Goal: Information Seeking & Learning: Check status

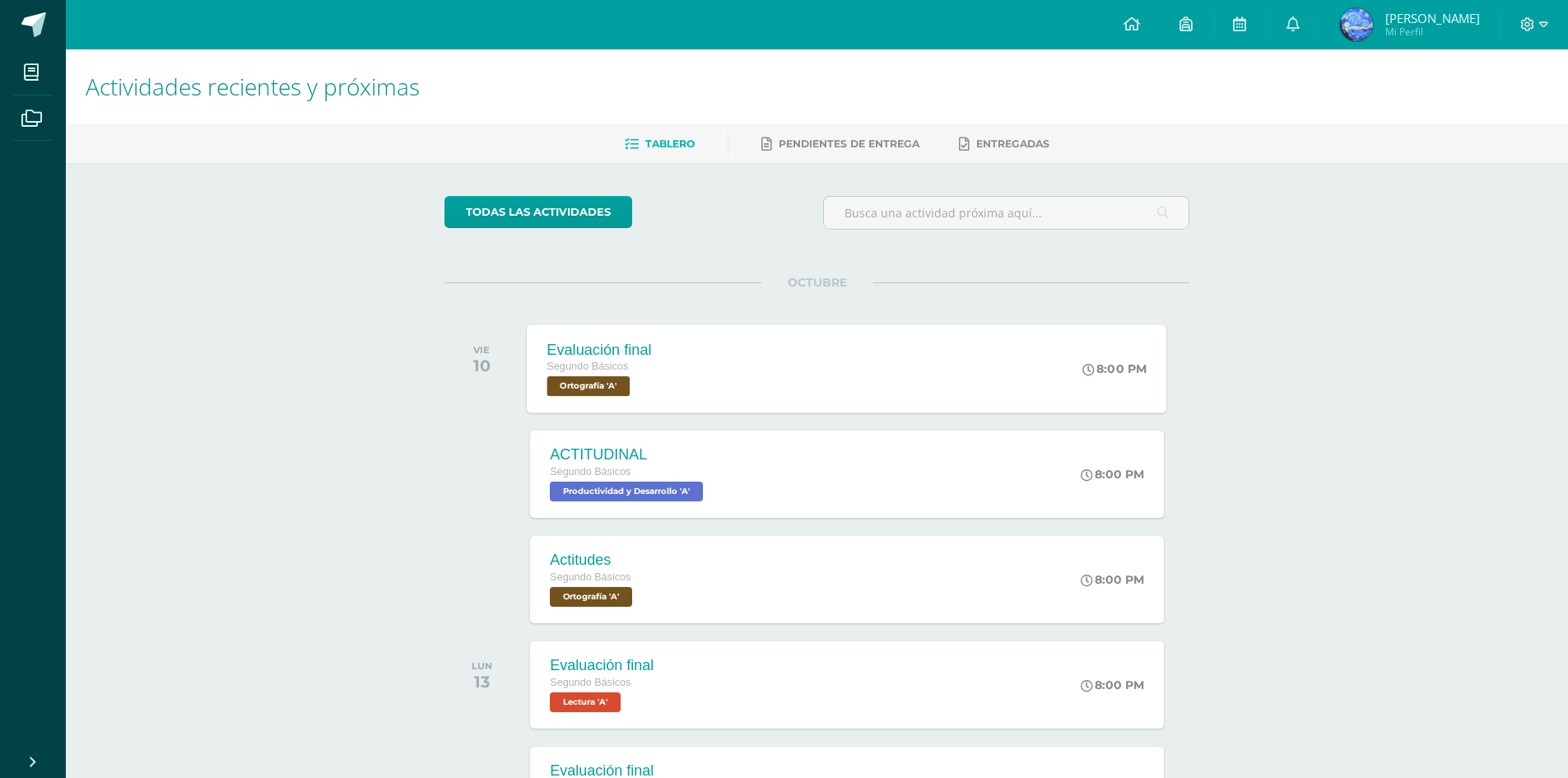
click at [638, 355] on div "Evaluación final" at bounding box center [599, 350] width 104 height 17
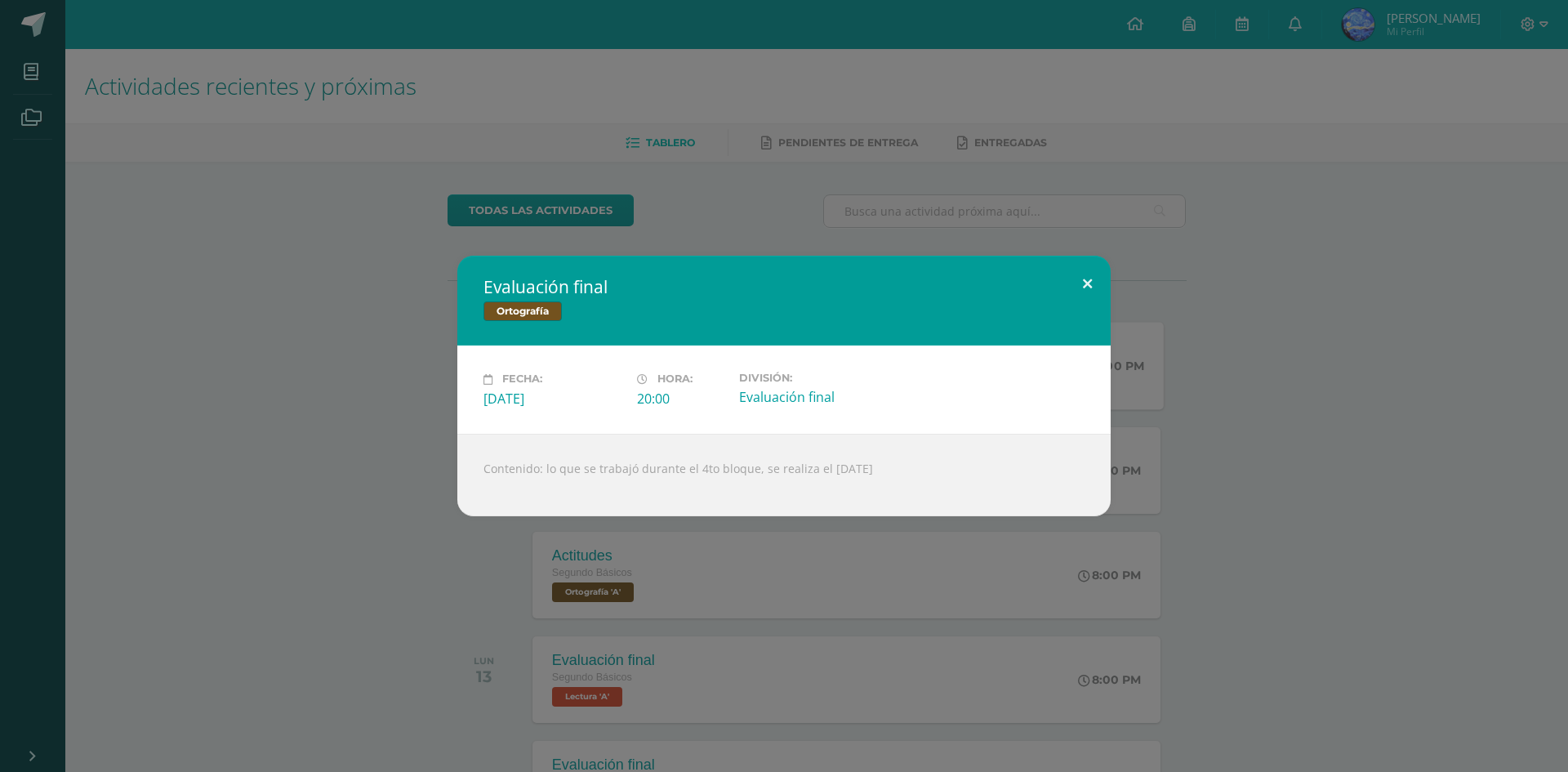
click at [1089, 271] on button at bounding box center [1087, 284] width 46 height 56
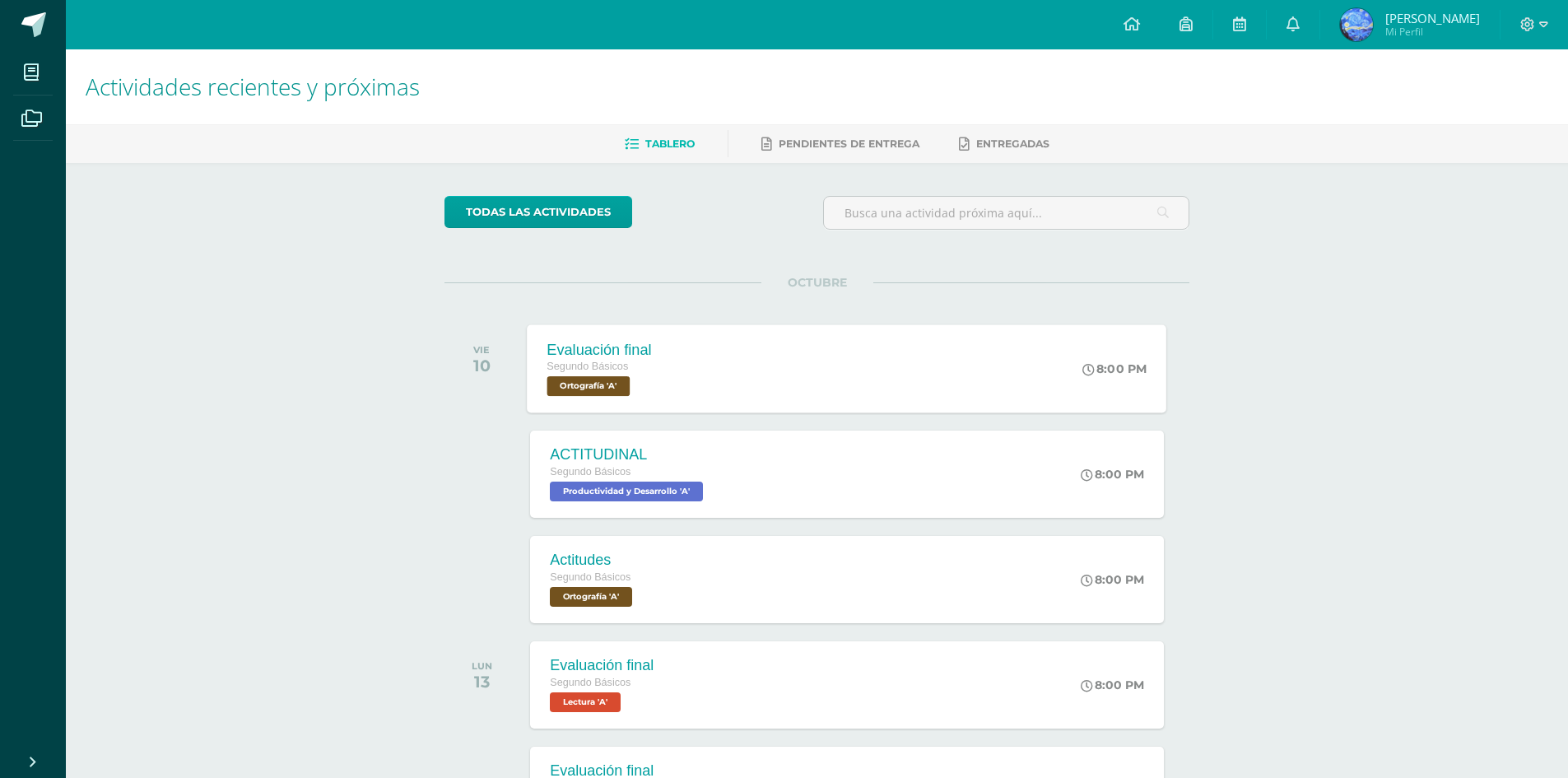
click at [1427, 29] on span "Mi Perfil" at bounding box center [1432, 31] width 95 height 14
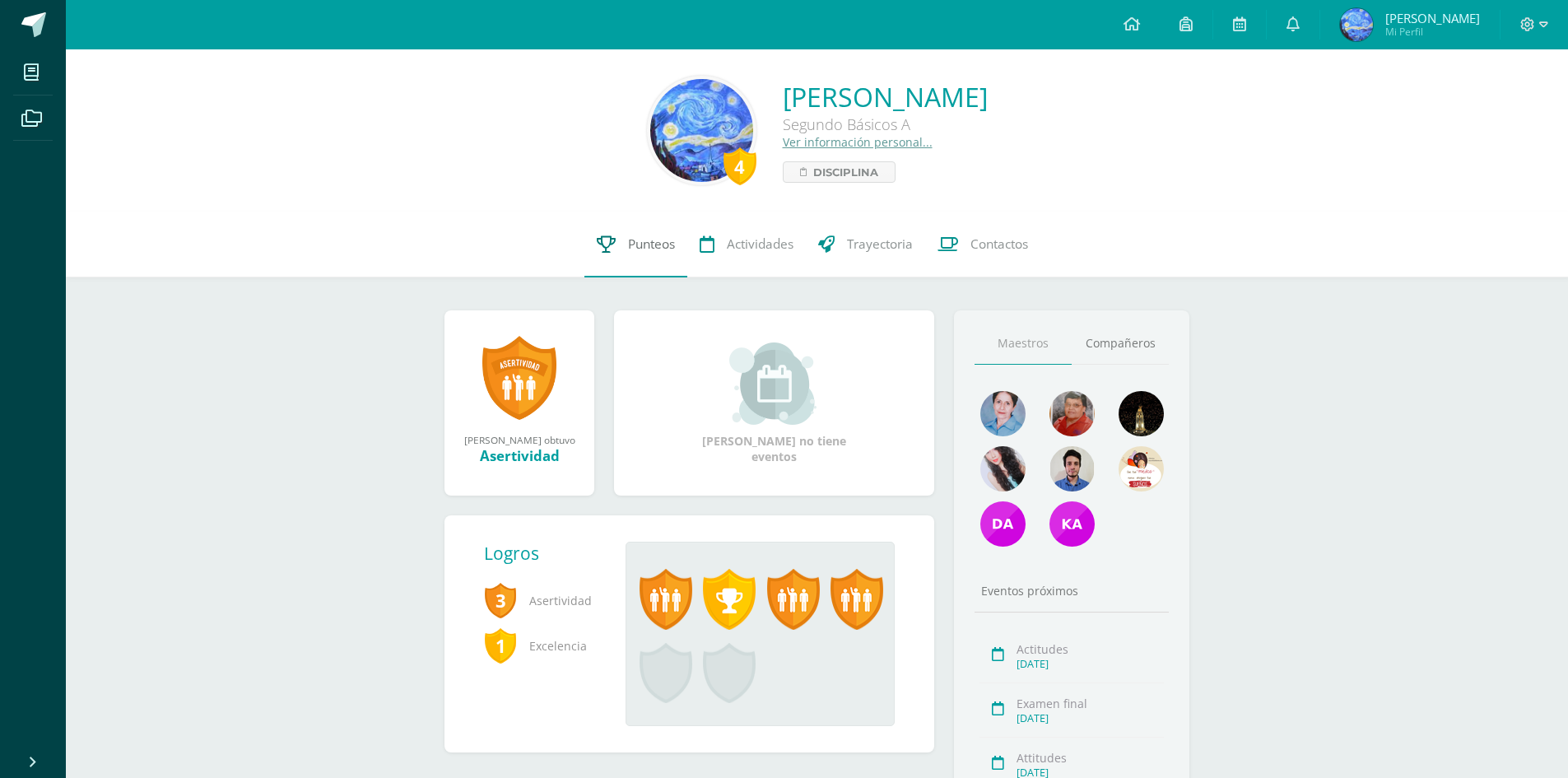
click at [628, 255] on link "Punteos" at bounding box center [635, 244] width 103 height 66
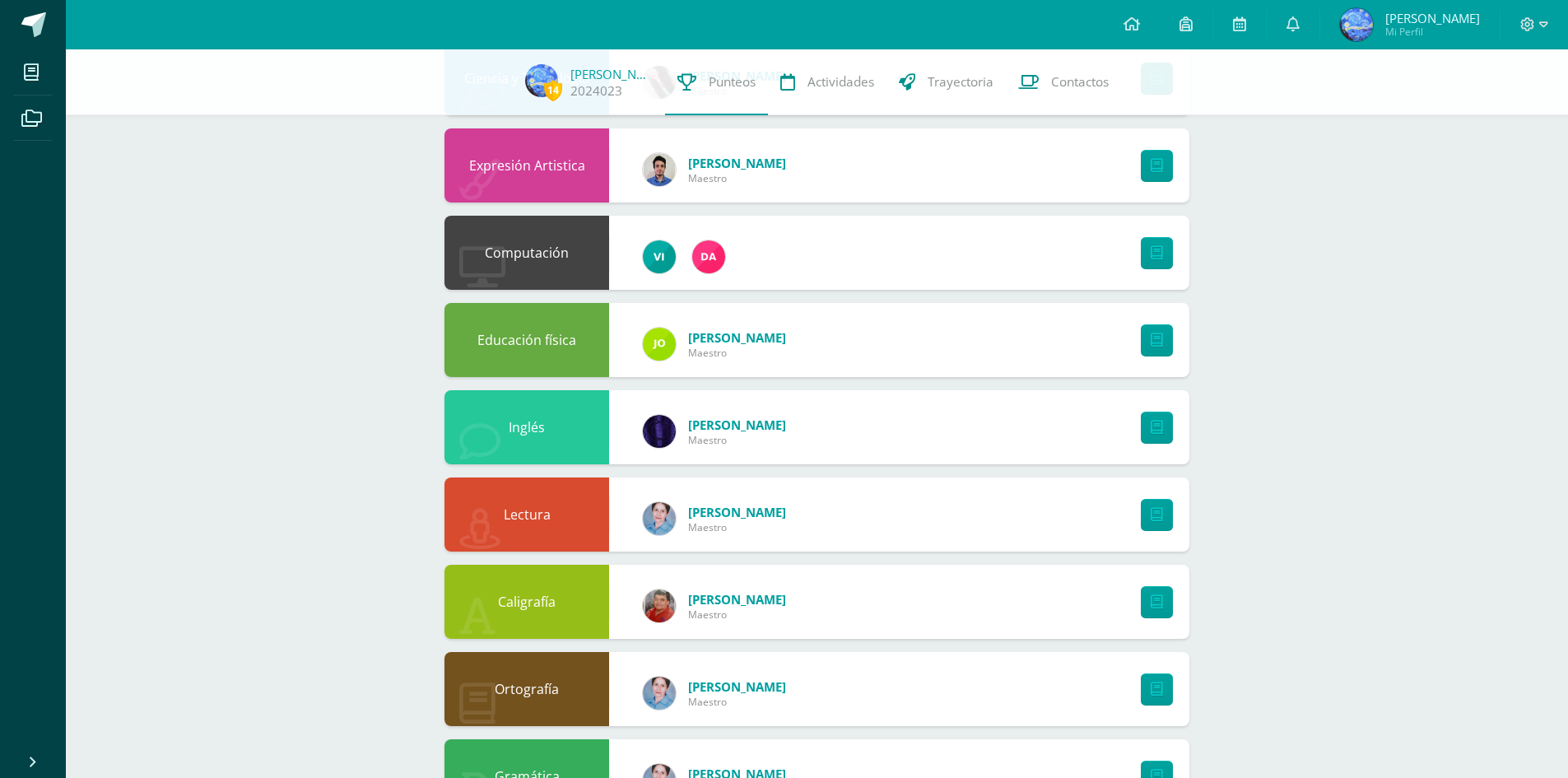
scroll to position [411, 0]
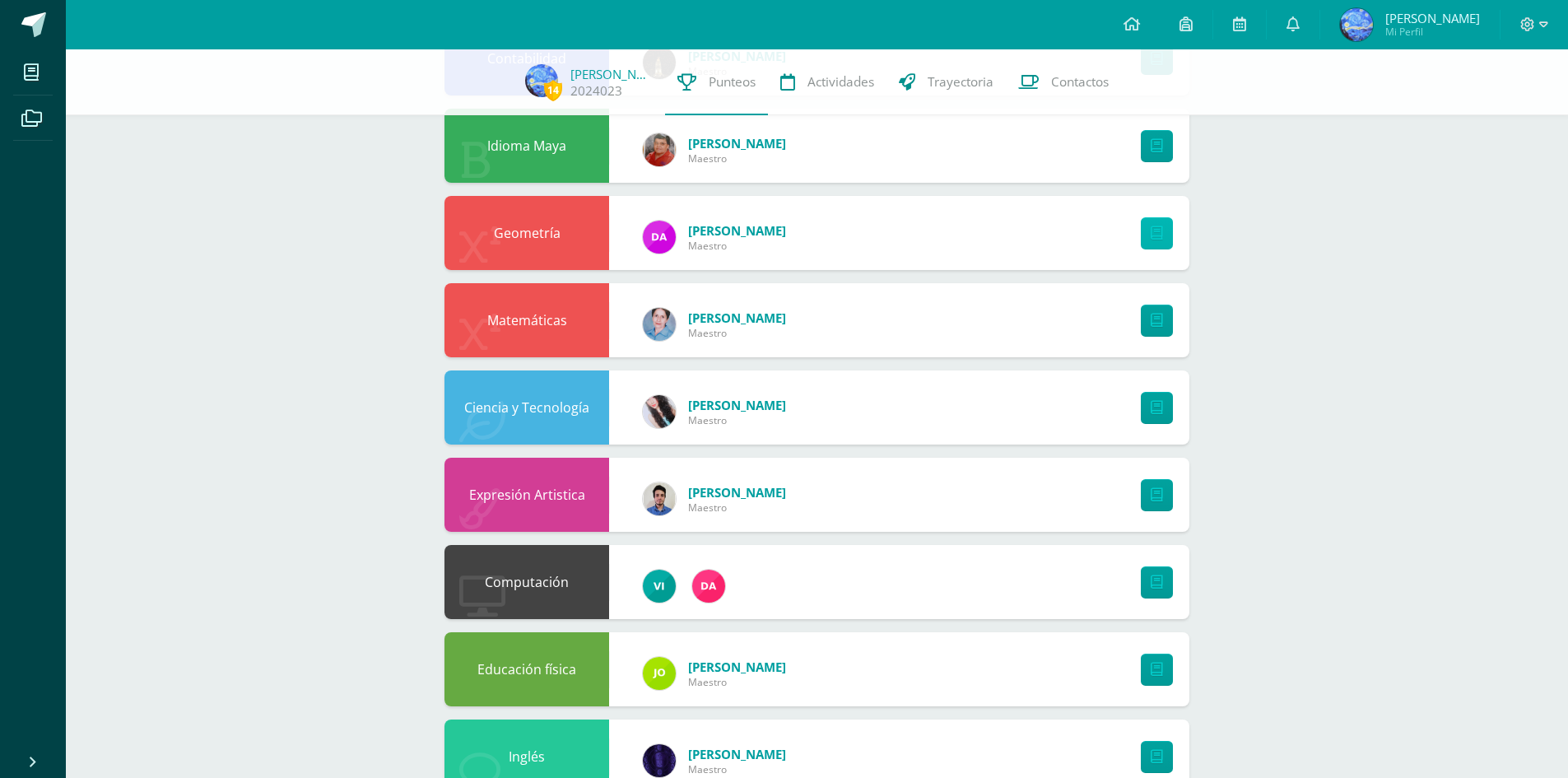
click at [1156, 225] on link at bounding box center [1157, 233] width 32 height 32
